Goal: Contribute content: Add original content to the website for others to see

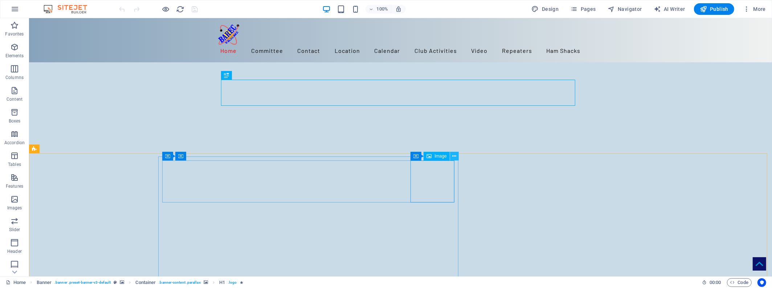
click at [454, 156] on icon at bounding box center [454, 157] width 4 height 8
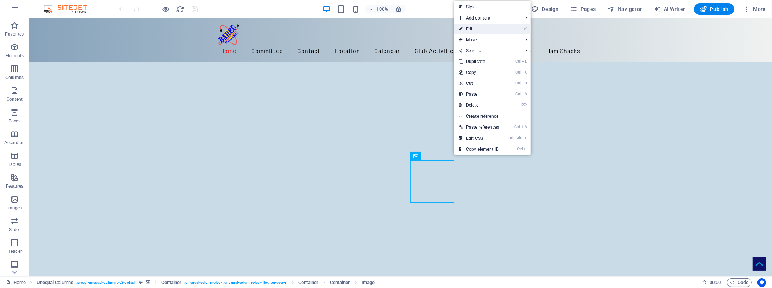
click at [470, 28] on link "⏎ Edit" at bounding box center [478, 29] width 49 height 11
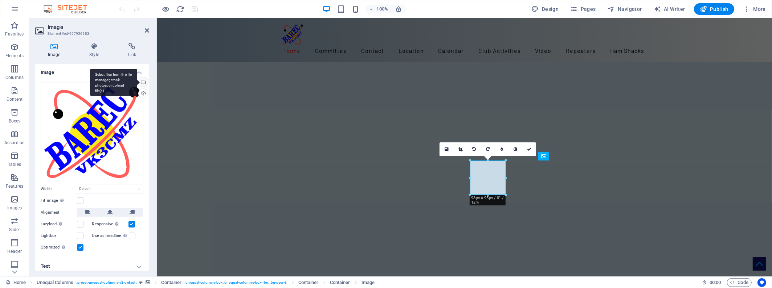
click at [142, 80] on div "Select files from the file manager, stock photos, or upload file(s)" at bounding box center [142, 82] width 11 height 11
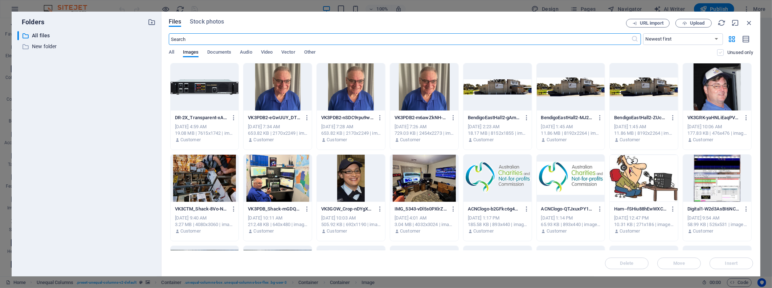
click at [719, 52] on label at bounding box center [720, 52] width 7 height 7
click at [0, 0] on input "checkbox" at bounding box center [0, 0] width 0 height 0
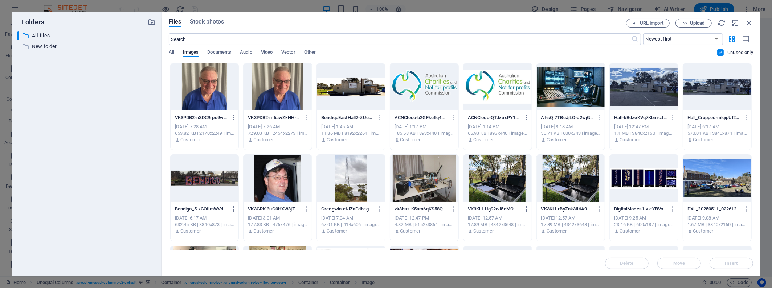
click at [448, 21] on div "Files Stock photos" at bounding box center [397, 23] width 457 height 8
